Goal: Information Seeking & Learning: Learn about a topic

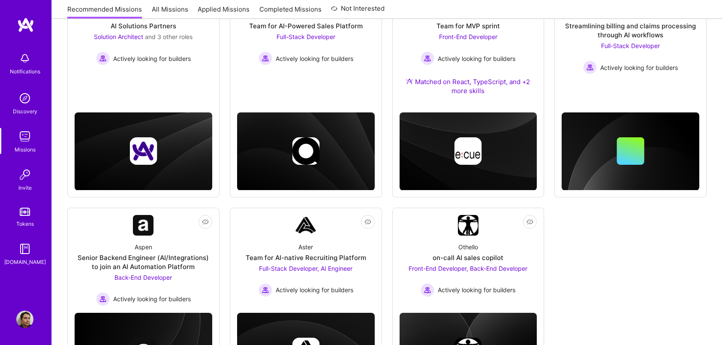
scroll to position [241, 0]
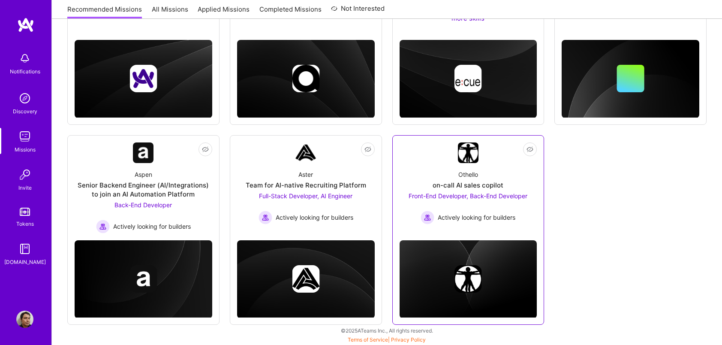
click at [518, 173] on div "Othello on-call AI sales copilot Front-End Developer, Back-End Developer Active…" at bounding box center [468, 193] width 138 height 61
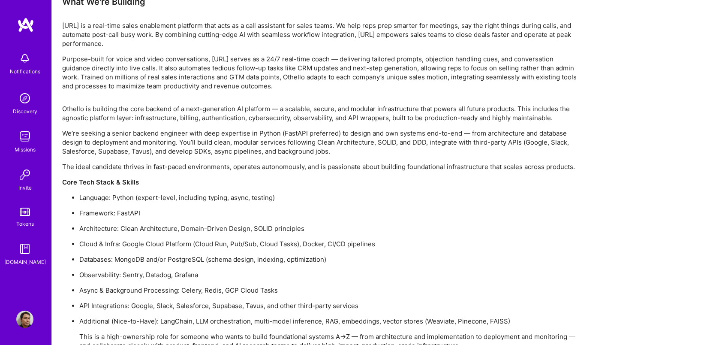
scroll to position [820, 0]
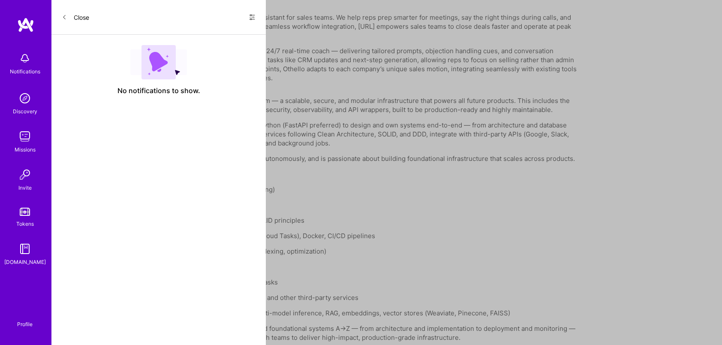
scroll to position [241, 0]
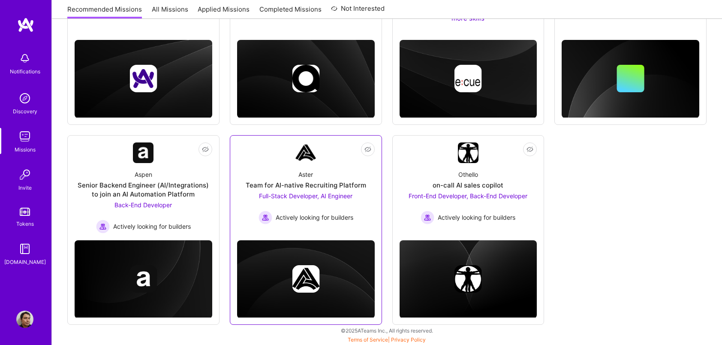
click at [350, 153] on link "Not Interested Aster Team for AI-native Recruiting Platform Full-Stack Develope…" at bounding box center [306, 184] width 138 height 84
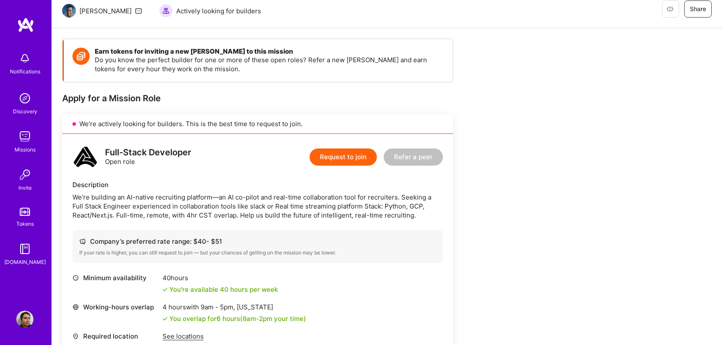
scroll to position [88, 0]
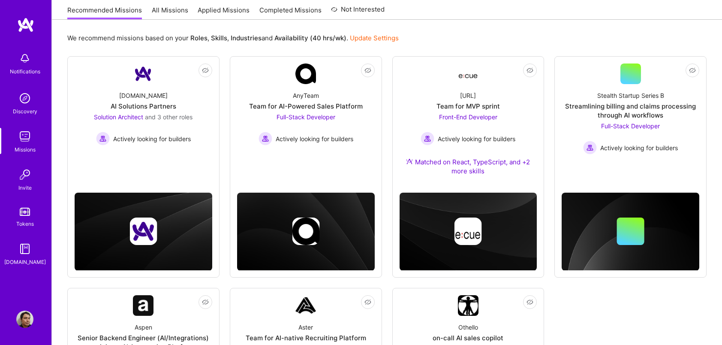
scroll to position [241, 0]
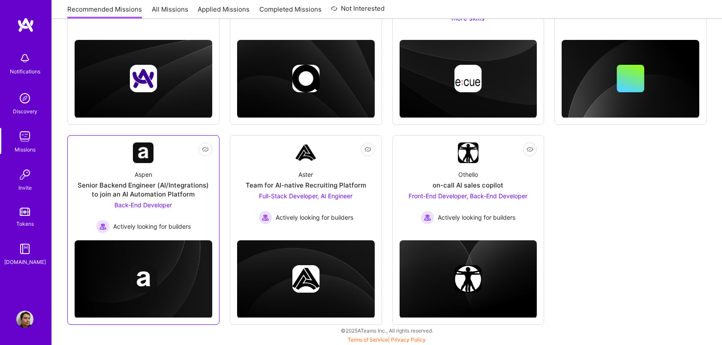
click at [185, 158] on link "Not Interested Aspen Senior Backend Engineer (AI/Integrations) to join an AI Au…" at bounding box center [144, 187] width 138 height 91
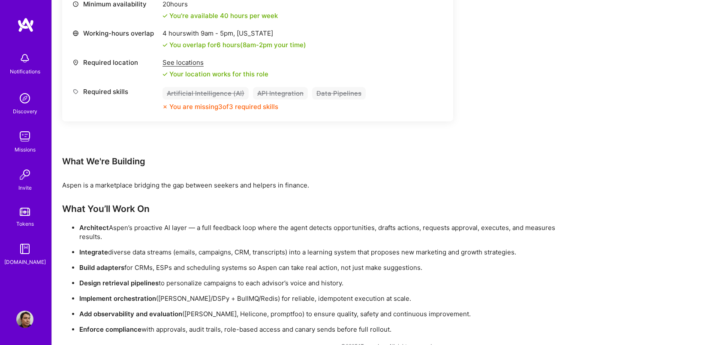
scroll to position [395, 0]
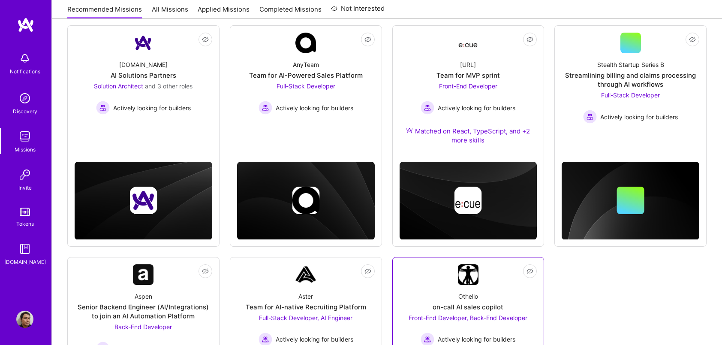
scroll to position [118, 0]
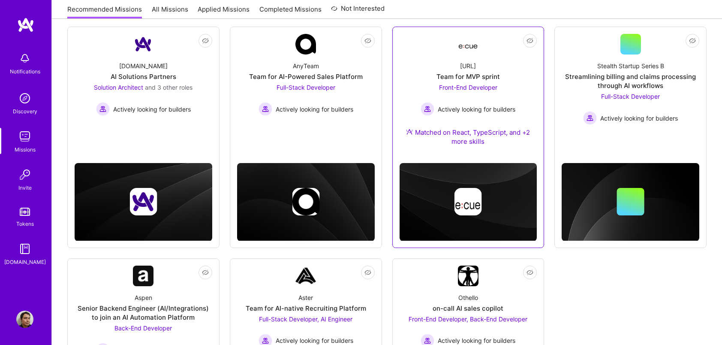
click at [498, 48] on link "Not Interested [URL] Team for MVP sprint Front-End Developer Actively looking f…" at bounding box center [468, 95] width 138 height 122
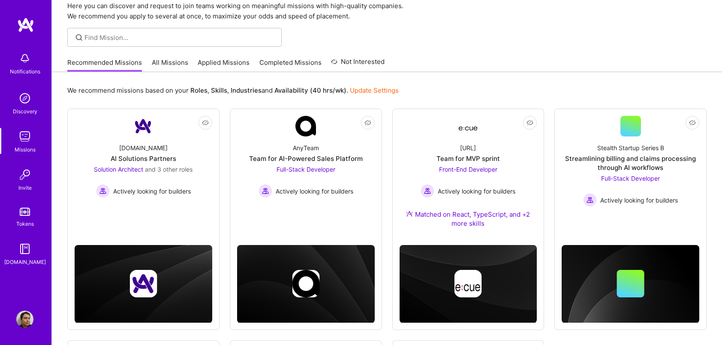
scroll to position [39, 0]
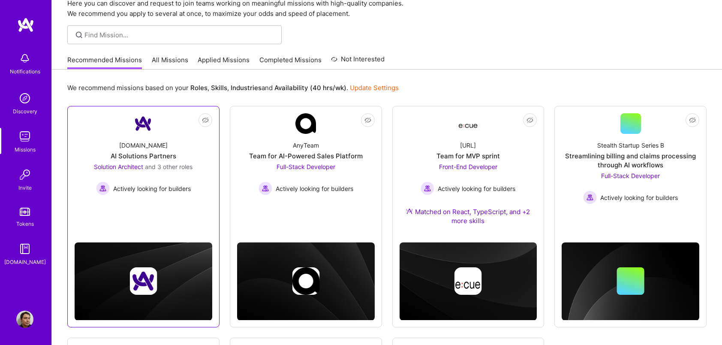
click at [188, 147] on div "[DOMAIN_NAME] AI Solutions Partners Solution Architect and 3 other roles Active…" at bounding box center [144, 164] width 138 height 61
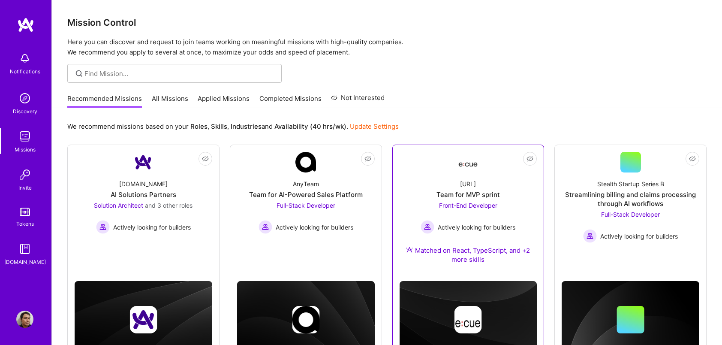
click at [445, 164] on link "Not Interested [URL] Team for MVP sprint Front-End Developer Actively looking f…" at bounding box center [468, 213] width 138 height 122
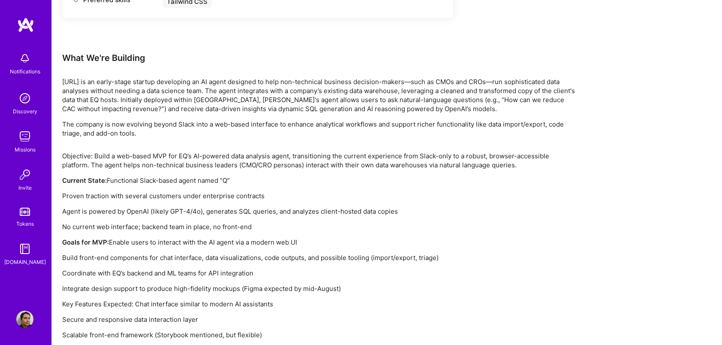
scroll to position [497, 0]
